Goal: Task Accomplishment & Management: Complete application form

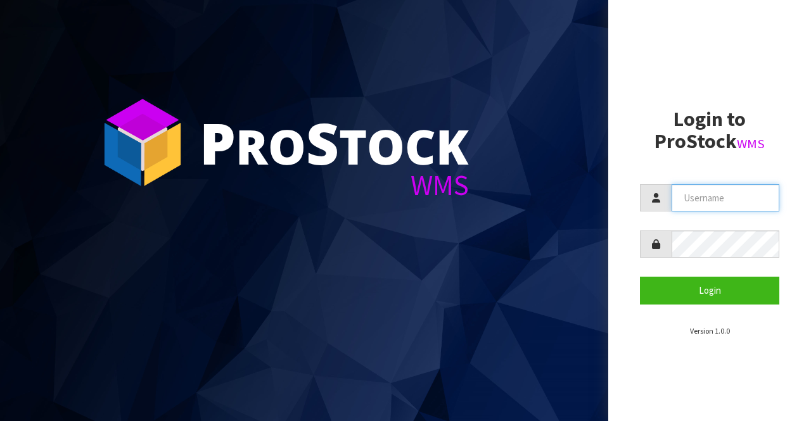
click at [690, 198] on input "text" at bounding box center [725, 197] width 108 height 27
type input "BIGGAME"
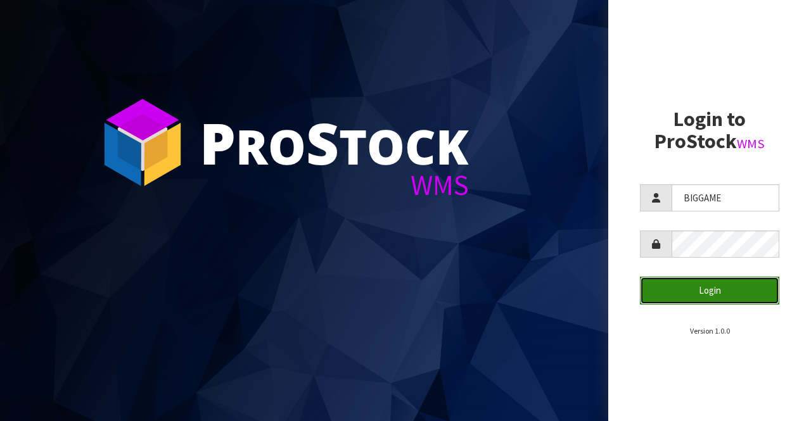
click at [700, 282] on button "Login" at bounding box center [709, 290] width 139 height 27
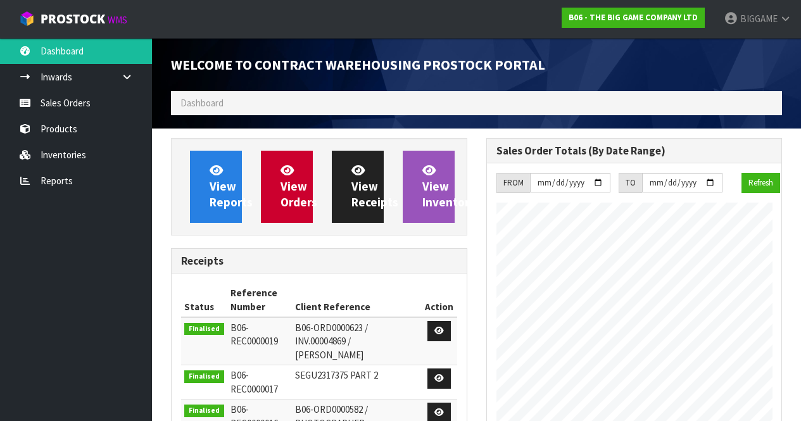
scroll to position [660, 315]
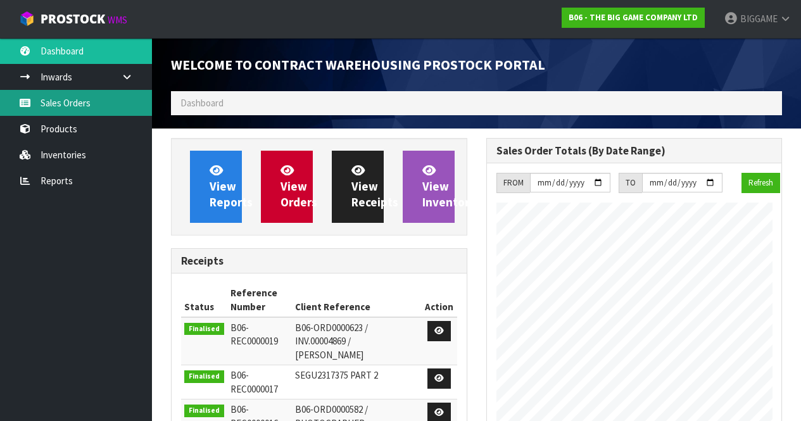
click at [80, 99] on link "Sales Orders" at bounding box center [76, 103] width 152 height 26
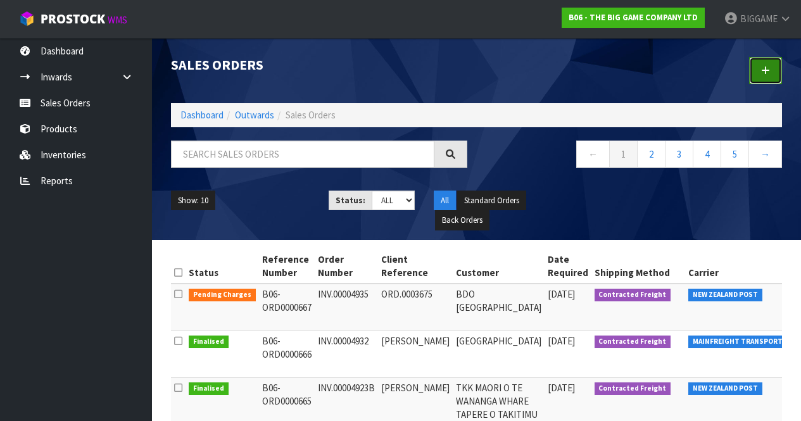
click at [764, 63] on link at bounding box center [765, 70] width 33 height 27
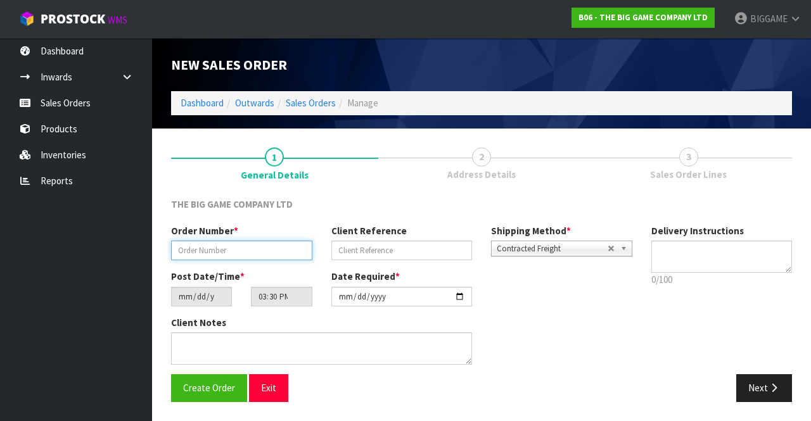
click at [263, 246] on input "text" at bounding box center [241, 251] width 141 height 20
type input "INV.00004933"
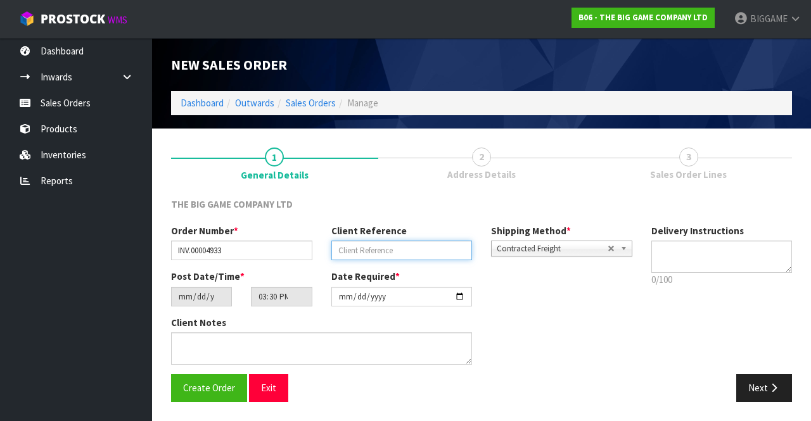
click at [344, 249] on input "text" at bounding box center [401, 251] width 141 height 20
type input "O"
type input "[PERSON_NAME]"
click at [759, 386] on button "Next" at bounding box center [764, 387] width 56 height 27
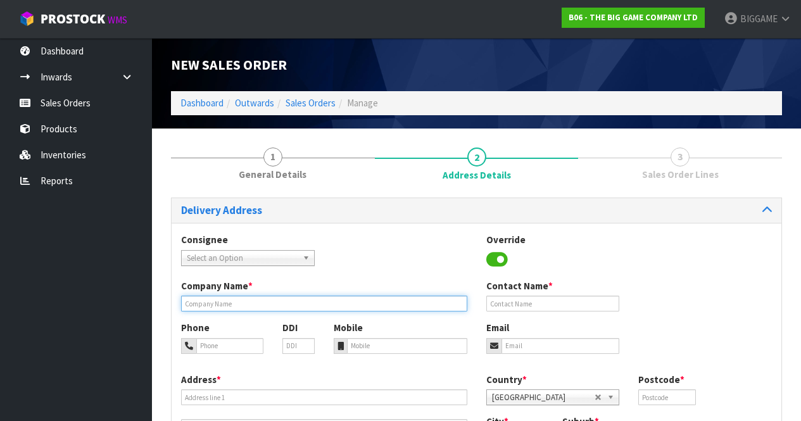
click at [259, 300] on input "text" at bounding box center [324, 304] width 286 height 16
click at [226, 303] on input "[PERSON_NAME] NORMAL SCHOOL" at bounding box center [324, 304] width 286 height 16
type input "[PERSON_NAME][GEOGRAPHIC_DATA]"
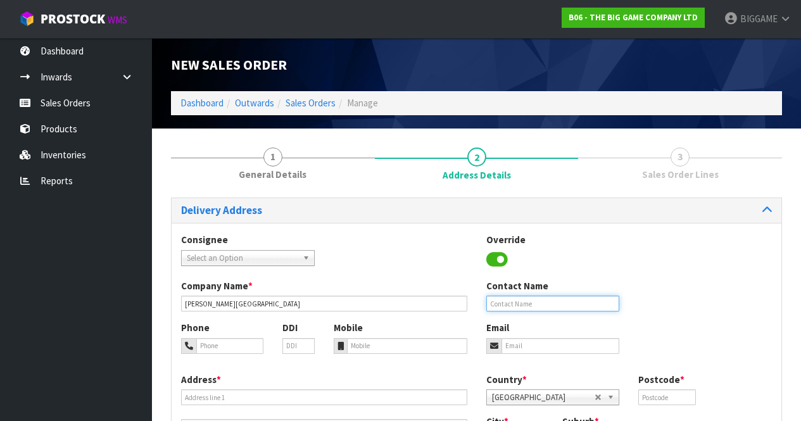
click at [529, 299] on input "text" at bounding box center [553, 304] width 134 height 16
type input "[PERSON_NAME]"
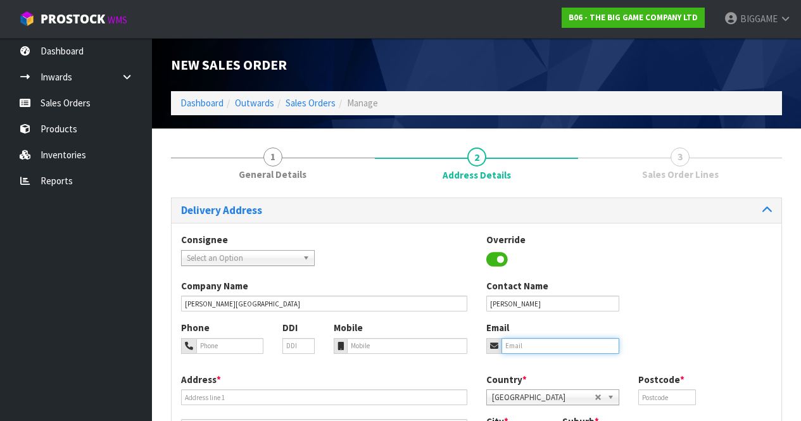
click at [532, 342] on input "email" at bounding box center [561, 346] width 118 height 16
type input "[PERSON_NAME][EMAIL_ADDRESS][DOMAIN_NAME]"
click at [246, 344] on input "tel" at bounding box center [229, 346] width 67 height 16
type input "034740825"
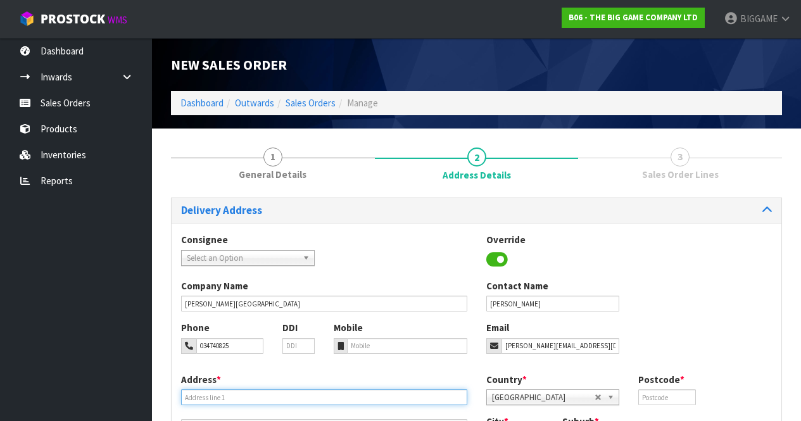
click at [215, 394] on input "text" at bounding box center [324, 397] width 286 height 16
click at [200, 394] on input "989 EGEORGE" at bounding box center [324, 397] width 286 height 16
click at [234, 393] on input "989 [PERSON_NAME]" at bounding box center [324, 397] width 286 height 16
type input "[STREET_ADDRESS][PERSON_NAME]"
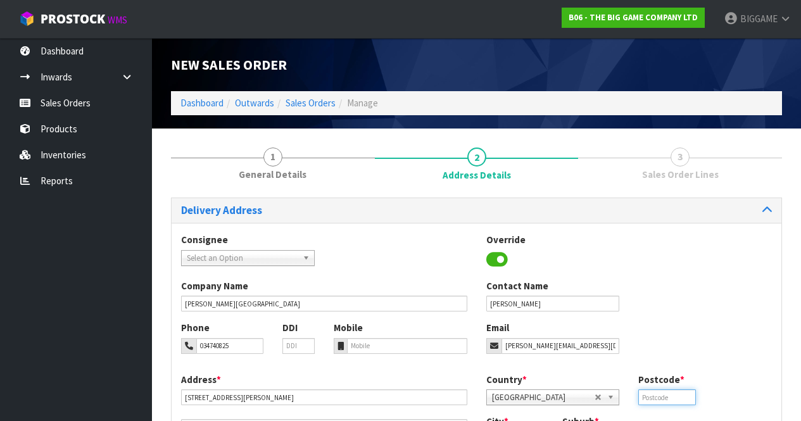
click at [683, 395] on input "text" at bounding box center [666, 397] width 57 height 16
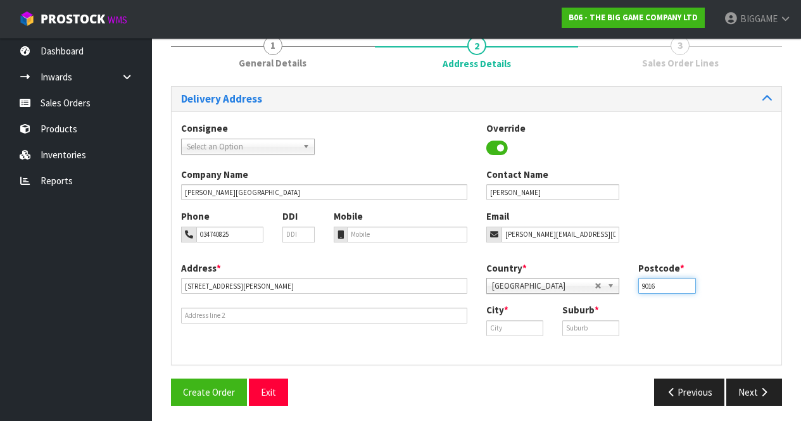
scroll to position [115, 0]
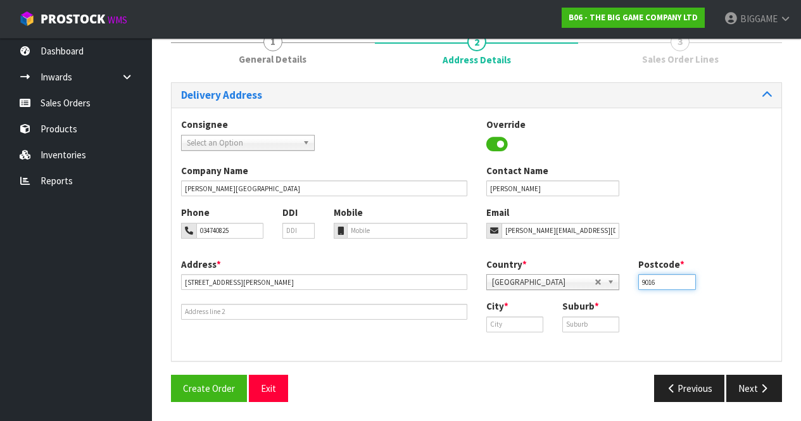
type input "9016"
click at [510, 322] on input "text" at bounding box center [514, 325] width 57 height 16
click at [509, 321] on input "Dundein" at bounding box center [514, 325] width 57 height 16
type input "Dundin"
click at [565, 322] on input "text" at bounding box center [590, 325] width 57 height 16
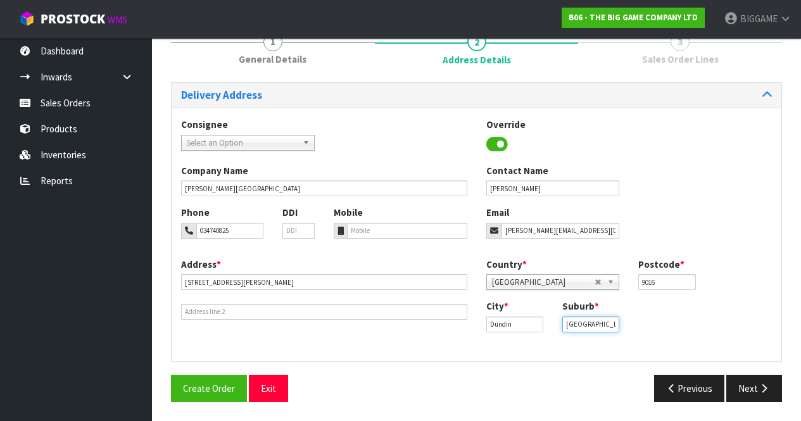
scroll to position [0, 1]
type input "[GEOGRAPHIC_DATA]"
click at [667, 357] on div "Consignee 000001.BAY MECHANICS - BAY MECHANICS 000001A - BRAKE & TRANSMISSION N…" at bounding box center [477, 234] width 610 height 253
click at [761, 384] on icon "button" at bounding box center [764, 388] width 12 height 9
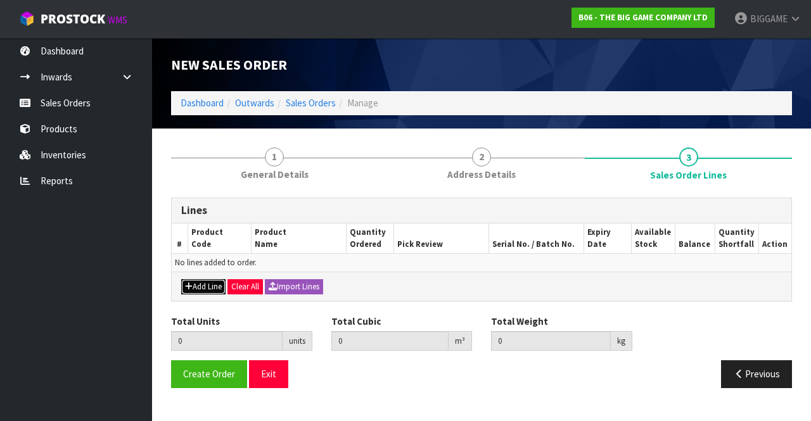
click at [210, 284] on button "Add Line" at bounding box center [203, 286] width 44 height 15
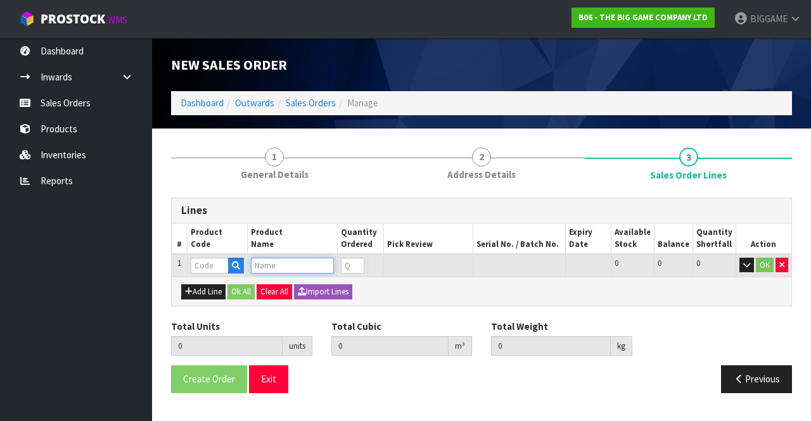
click at [269, 264] on input "text" at bounding box center [292, 266] width 83 height 16
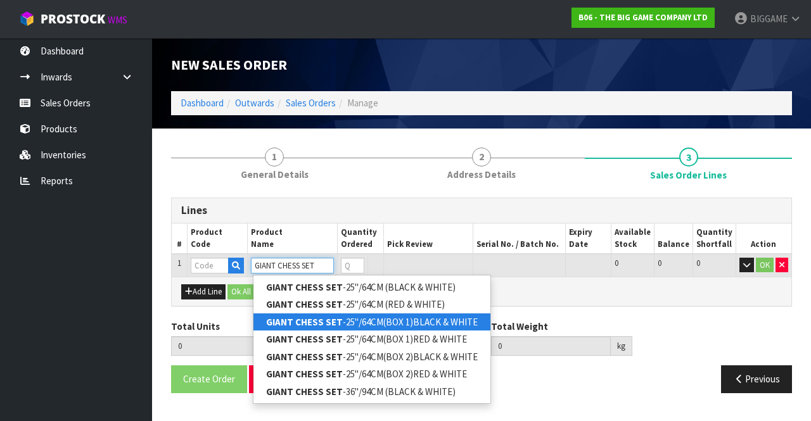
type input "GIANT CHESS SET"
click at [329, 320] on strong "GIANT CHESS SET" at bounding box center [304, 322] width 77 height 12
type input "GIANT CHESS SET-25"/64CM(BOX 1)BLACK & WHITE"
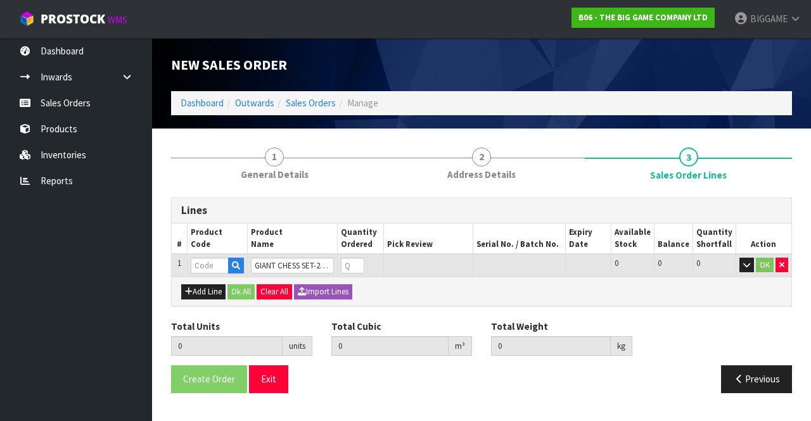
type input "0.000000"
type input "0.000"
type input "BHGC25-CTN1"
type input "0"
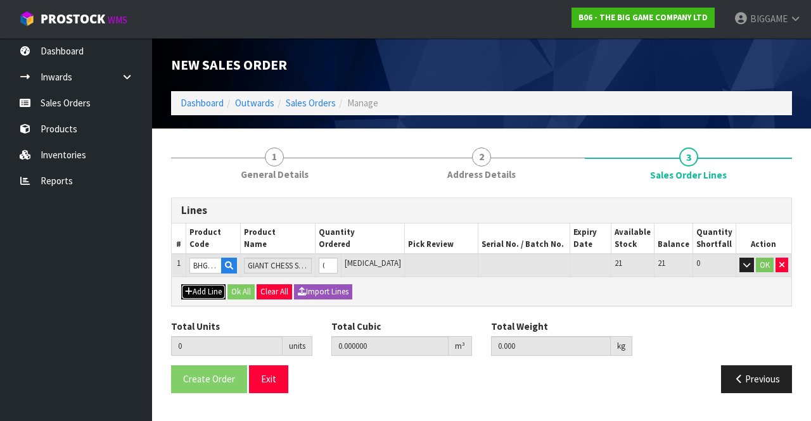
click at [219, 290] on button "Add Line" at bounding box center [203, 291] width 44 height 15
type input "0"
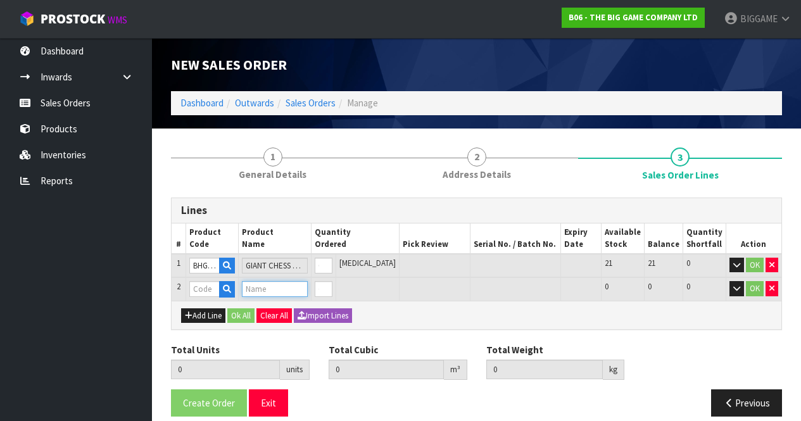
click at [263, 288] on input "text" at bounding box center [275, 289] width 66 height 16
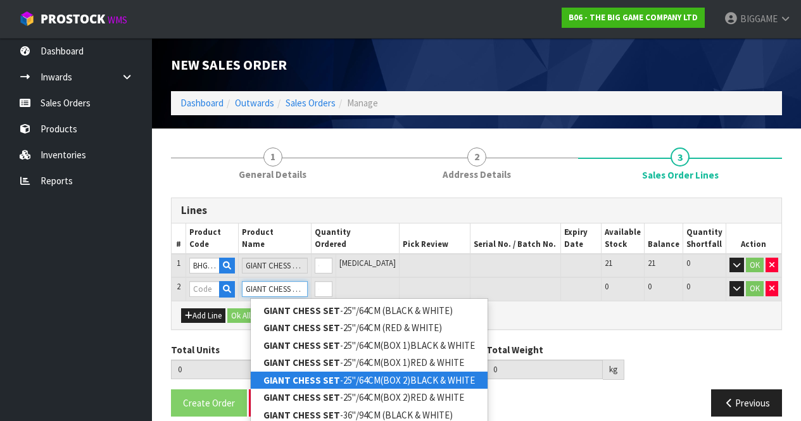
type input "GIANT CHESS SET"
click at [329, 376] on strong "GIANT CHESS SET" at bounding box center [301, 380] width 77 height 12
type input "GIANT CHESS SET-25"/64CM(BOX 2)BLACK & WHITE"
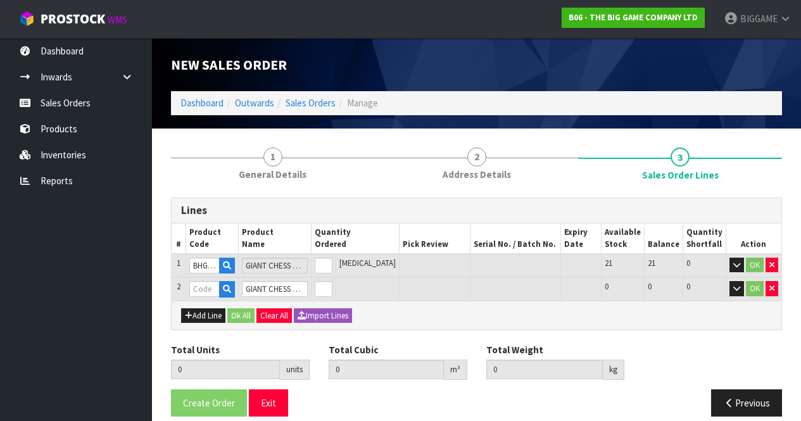
type input "0.000000"
type input "0.000"
type input "BHGC25-CTN2"
type input "0"
type input "1"
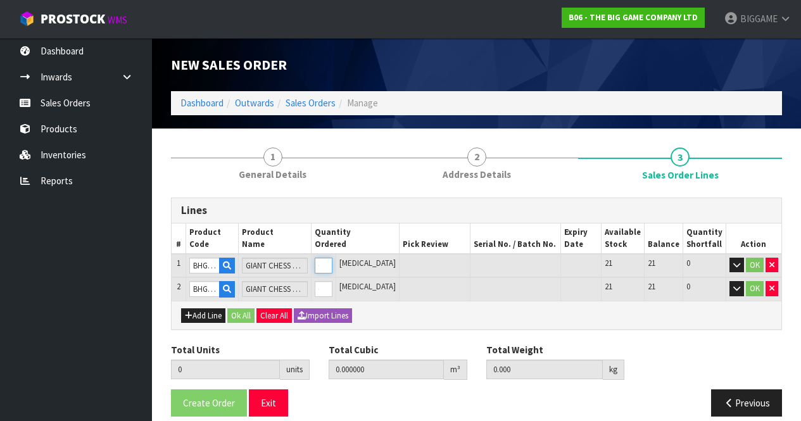
type input "0.26257"
type input "15.25"
type input "1"
click at [332, 260] on input "1" at bounding box center [324, 266] width 18 height 16
type input "2"
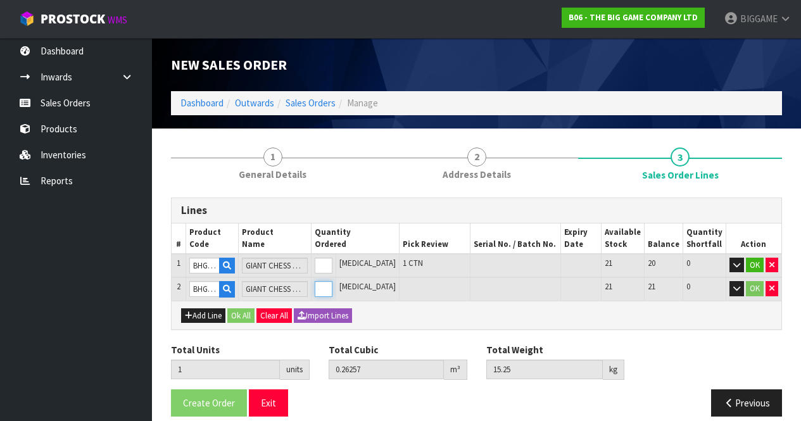
type input "0.51217"
type input "30.25"
type input "1"
click at [332, 286] on input "1" at bounding box center [324, 289] width 18 height 16
click at [758, 261] on button "OK" at bounding box center [755, 265] width 18 height 15
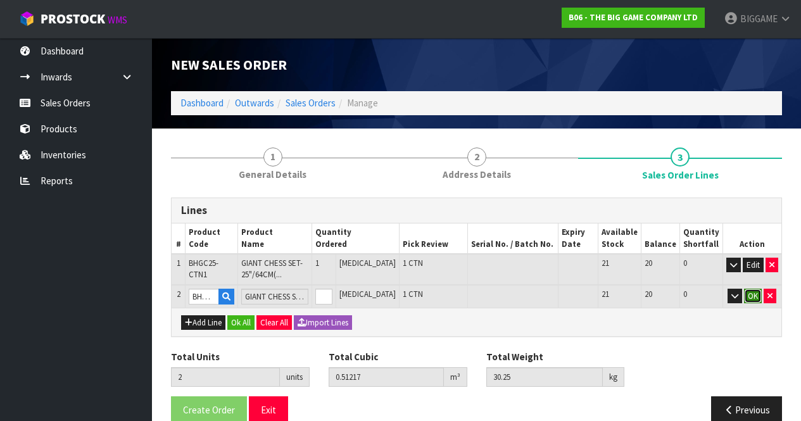
click at [752, 292] on button "OK" at bounding box center [753, 296] width 18 height 15
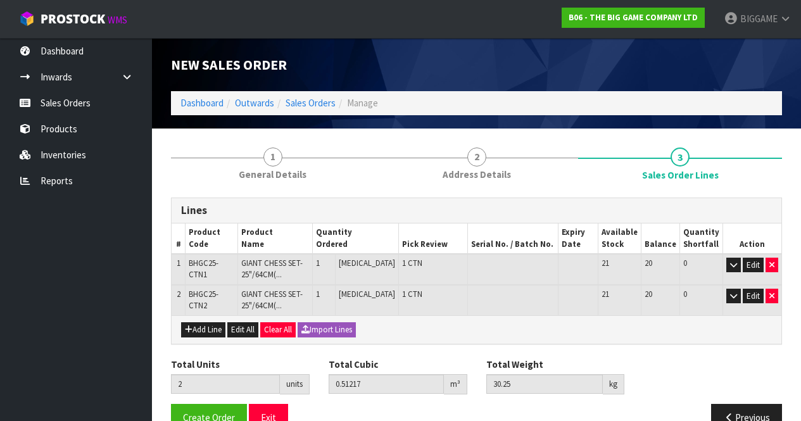
scroll to position [29, 0]
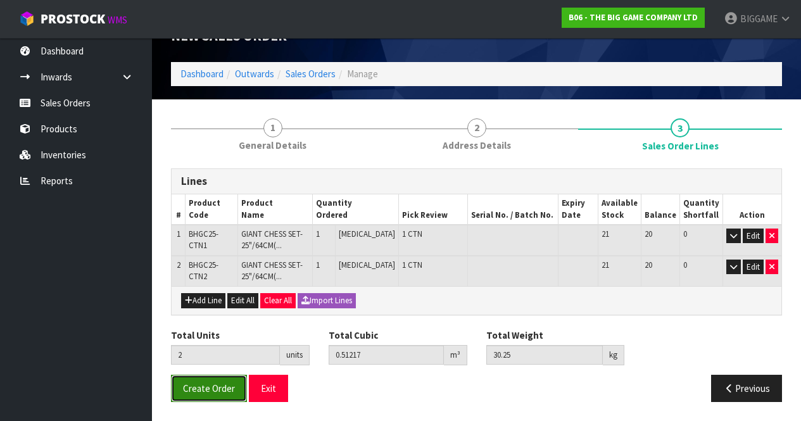
click at [218, 389] on span "Create Order" at bounding box center [209, 388] width 52 height 12
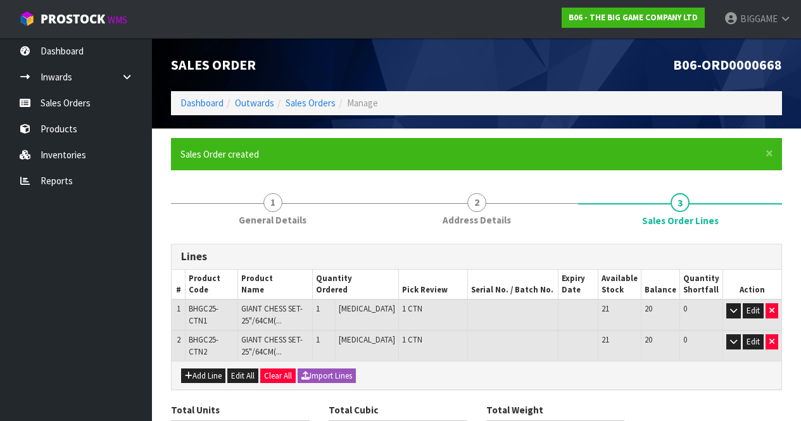
scroll to position [75, 0]
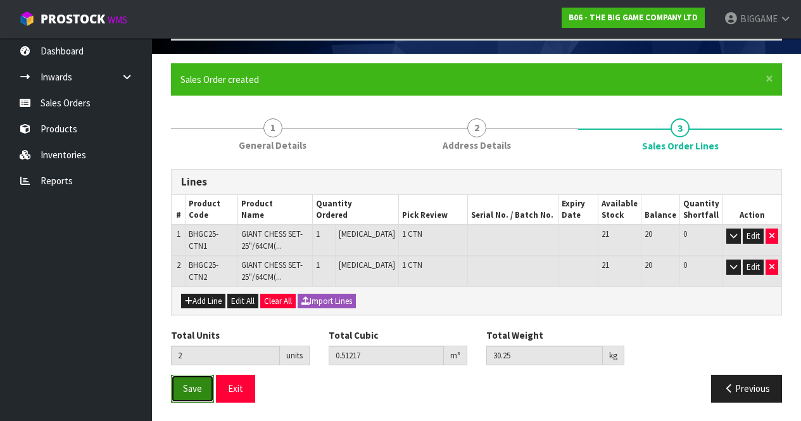
click at [196, 381] on button "Save" at bounding box center [192, 388] width 43 height 27
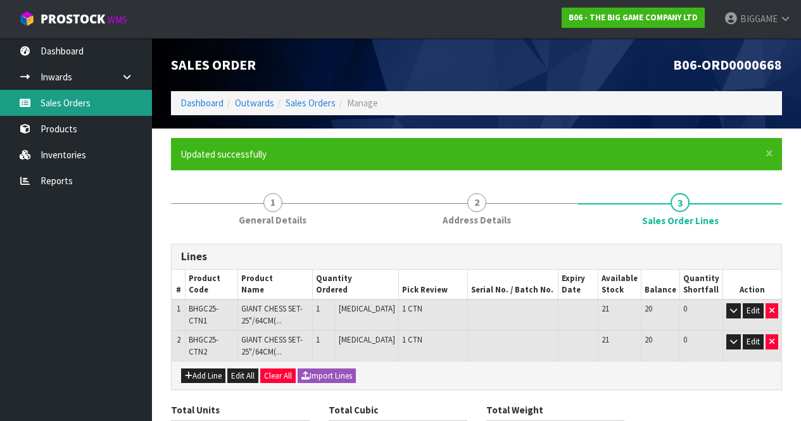
click at [81, 102] on link "Sales Orders" at bounding box center [76, 103] width 152 height 26
